Goal: Information Seeking & Learning: Learn about a topic

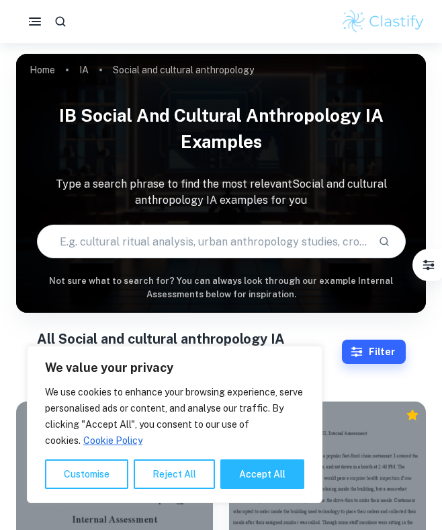
scroll to position [118, 0]
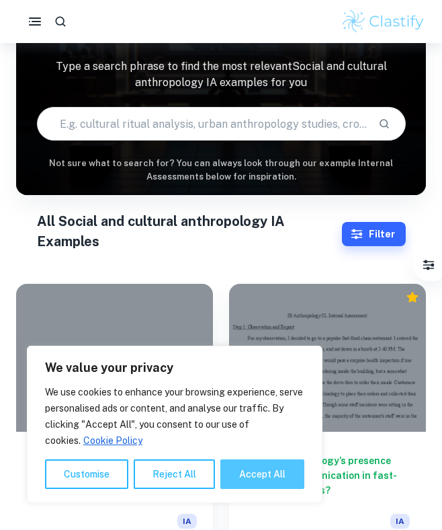
click at [253, 481] on button "Accept All" at bounding box center [263, 474] width 84 height 30
checkbox input "true"
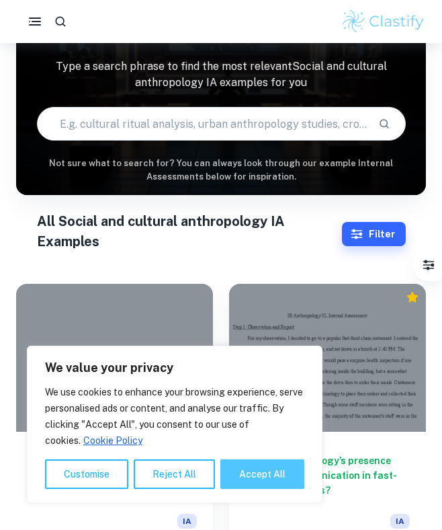
checkbox input "true"
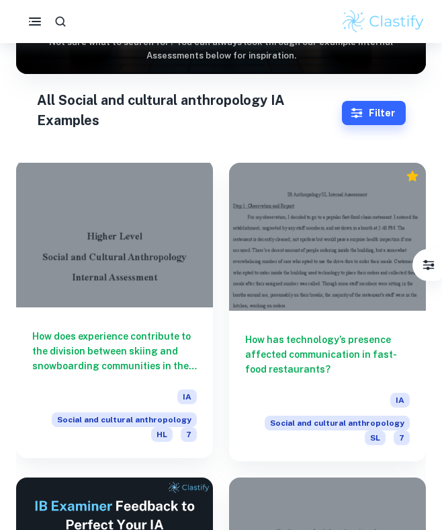
scroll to position [242, 0]
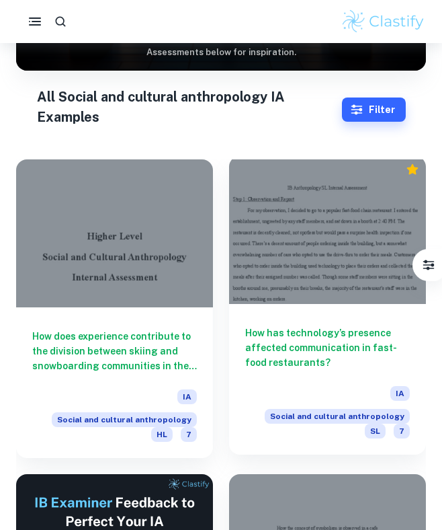
click at [306, 349] on h6 "How has technology’s presence affected communication in fast-food restaurants?" at bounding box center [327, 347] width 165 height 44
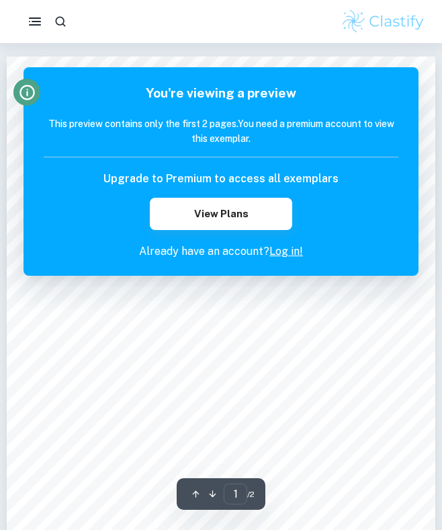
click at [23, 91] on icon "Info" at bounding box center [27, 92] width 18 height 18
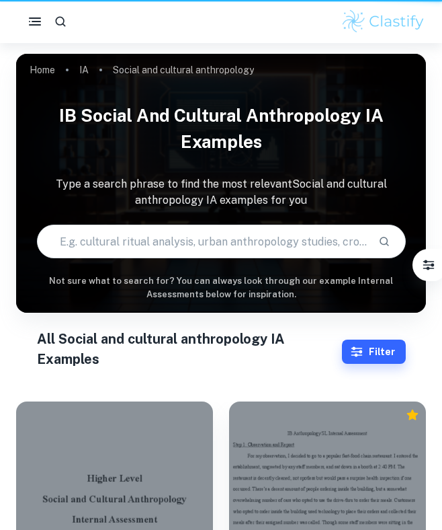
scroll to position [242, 0]
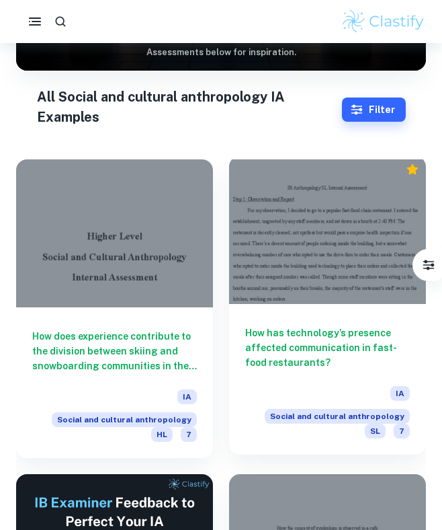
click at [327, 351] on h6 "How has technology’s presence affected communication in fast-food restaurants?" at bounding box center [327, 347] width 165 height 44
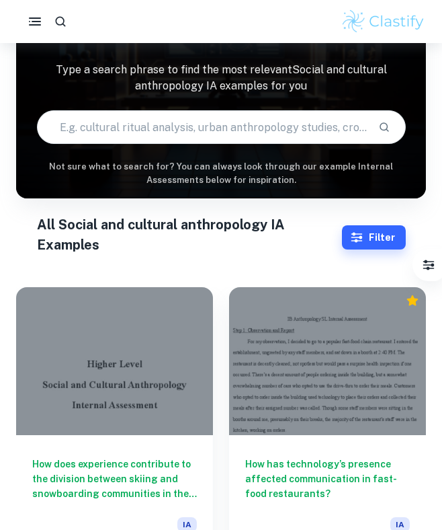
scroll to position [77, 0]
